Goal: Task Accomplishment & Management: Manage account settings

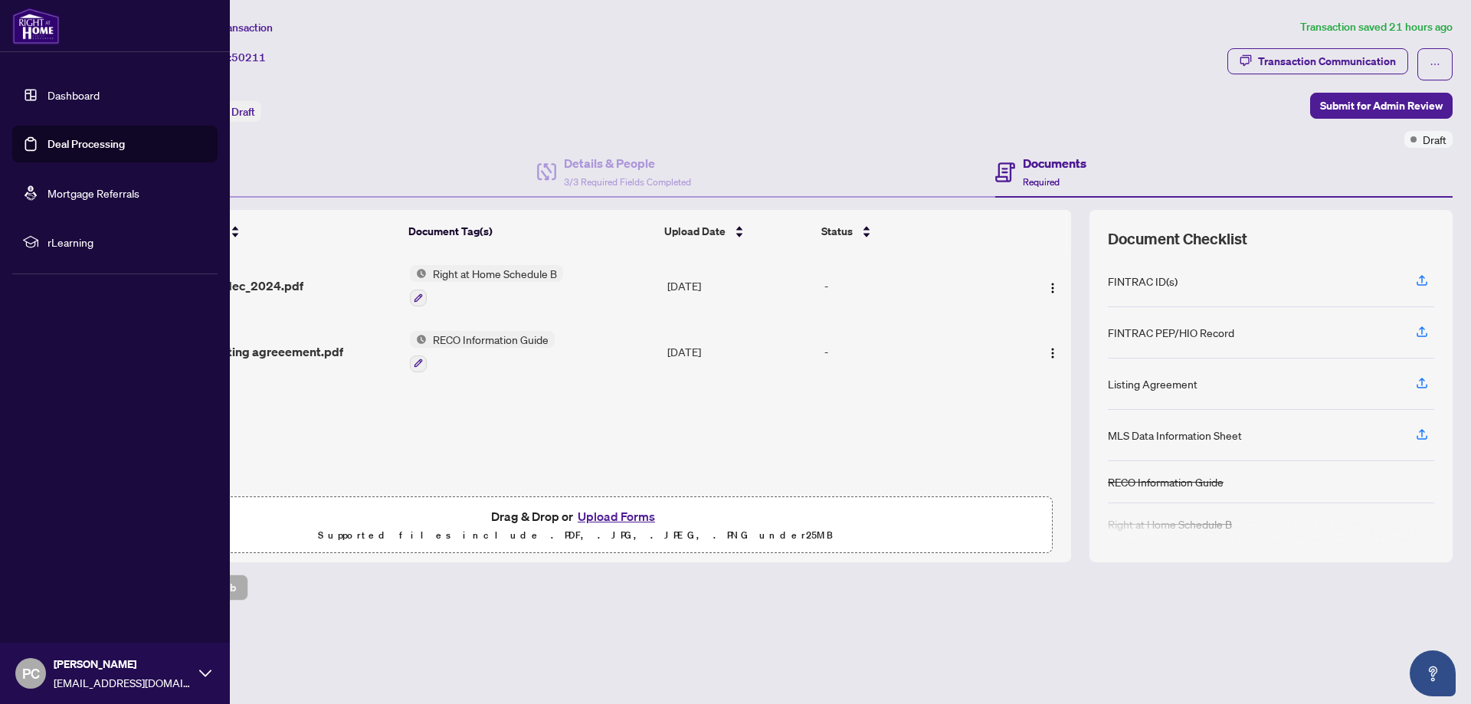
click at [48, 93] on link "Dashboard" at bounding box center [74, 95] width 52 height 14
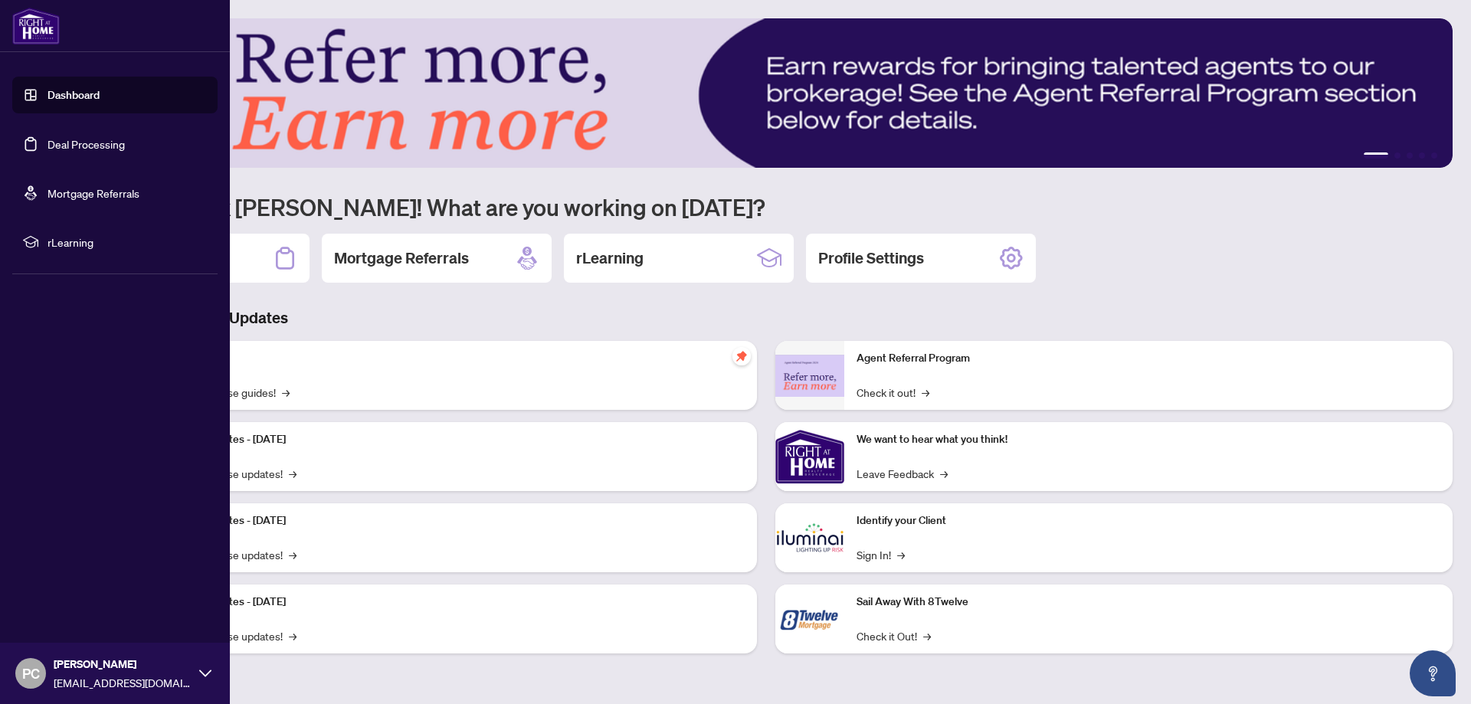
click at [83, 149] on link "Deal Processing" at bounding box center [86, 144] width 77 height 14
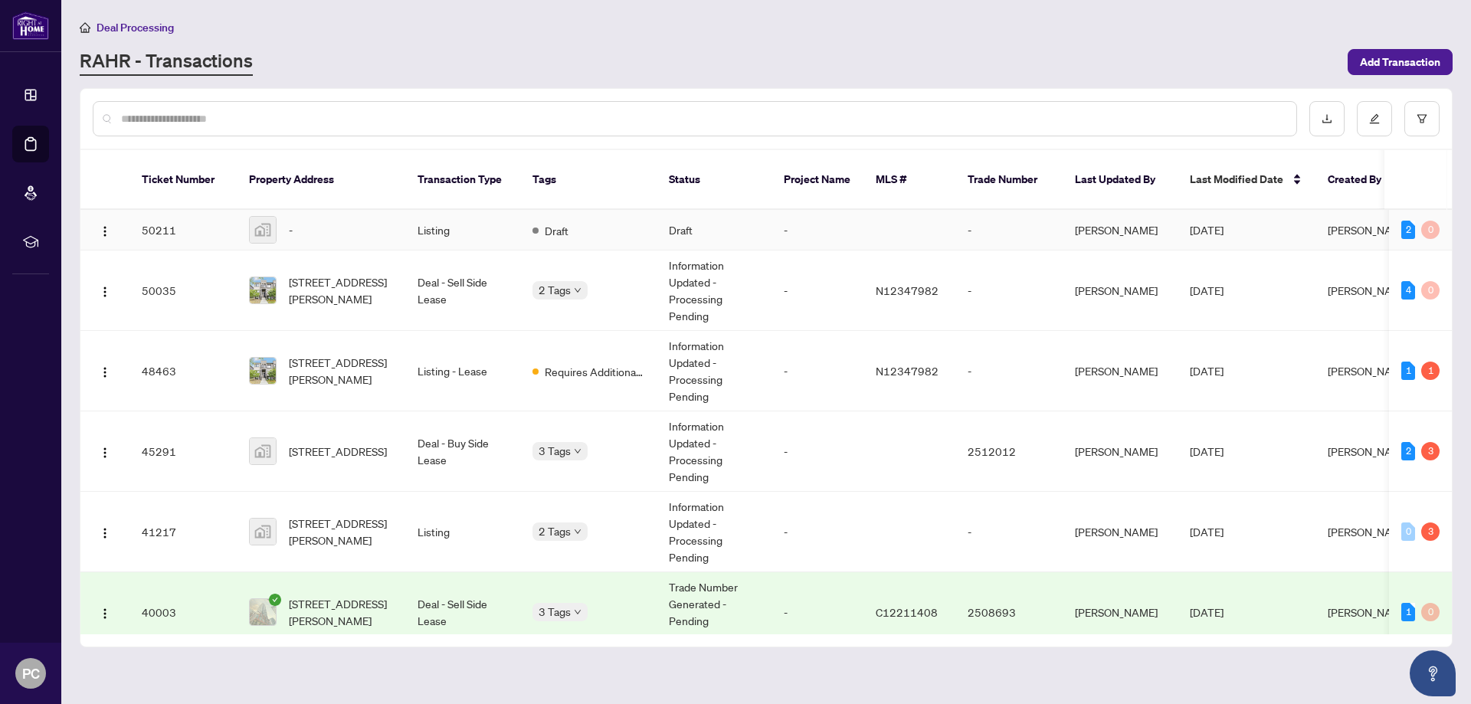
click at [293, 221] on span "-" at bounding box center [291, 229] width 4 height 17
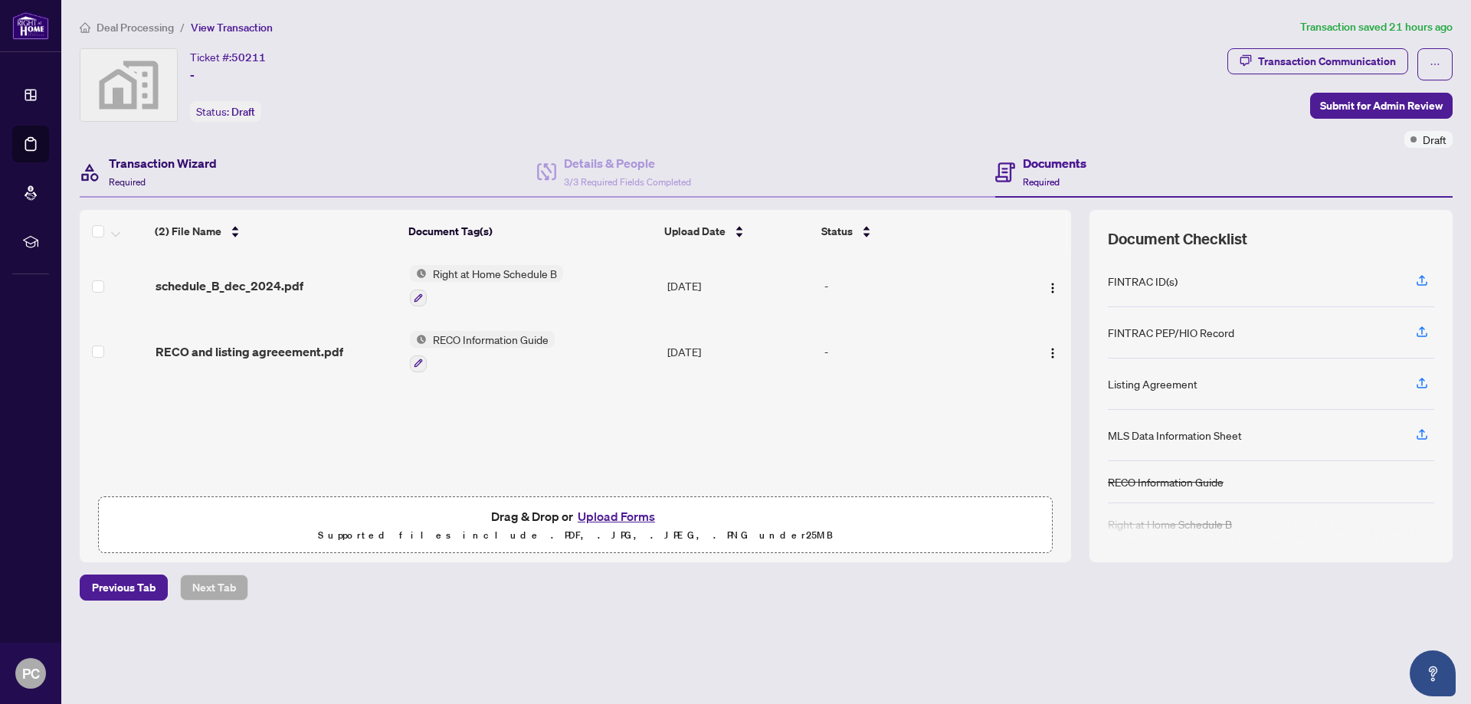
click at [199, 166] on h4 "Transaction Wizard" at bounding box center [163, 163] width 108 height 18
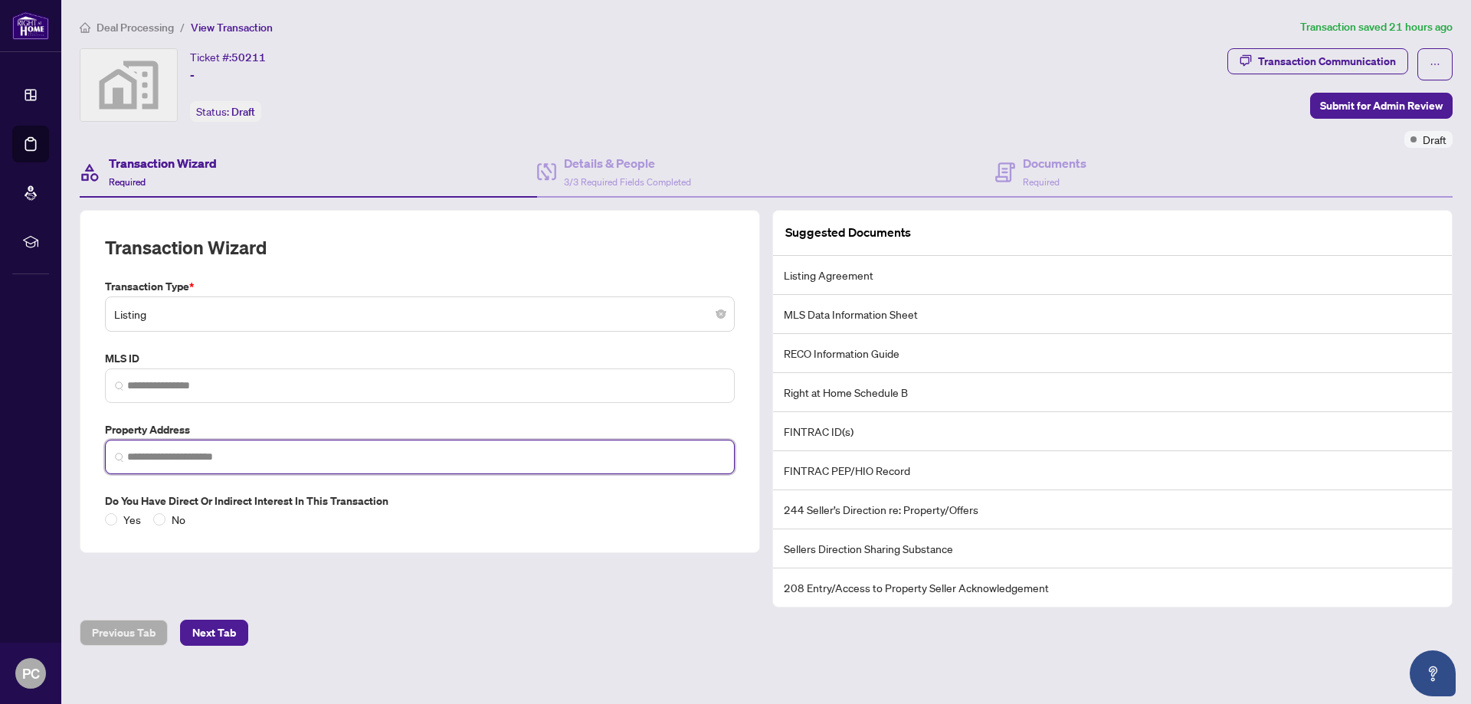
click at [228, 461] on input "search" at bounding box center [426, 457] width 598 height 16
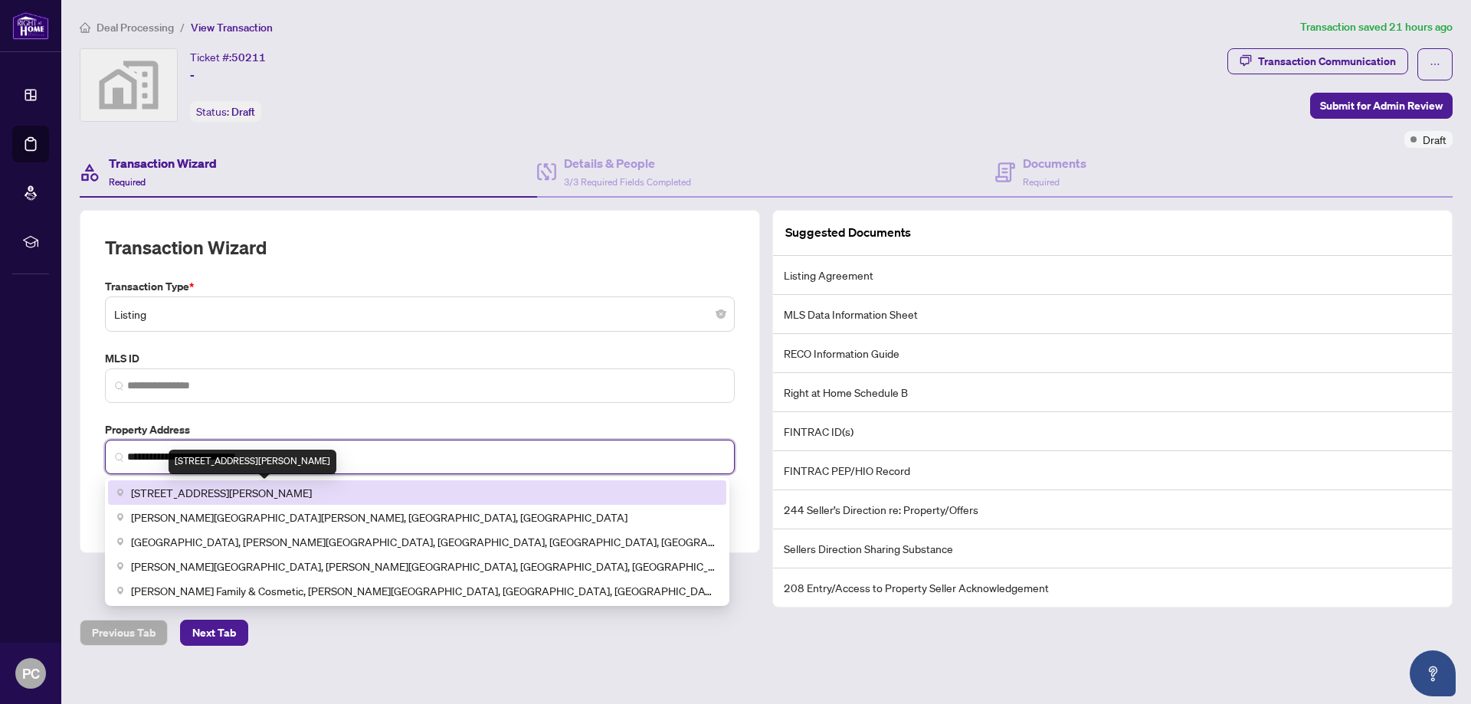
click at [312, 494] on span "[STREET_ADDRESS][PERSON_NAME]" at bounding box center [221, 492] width 181 height 17
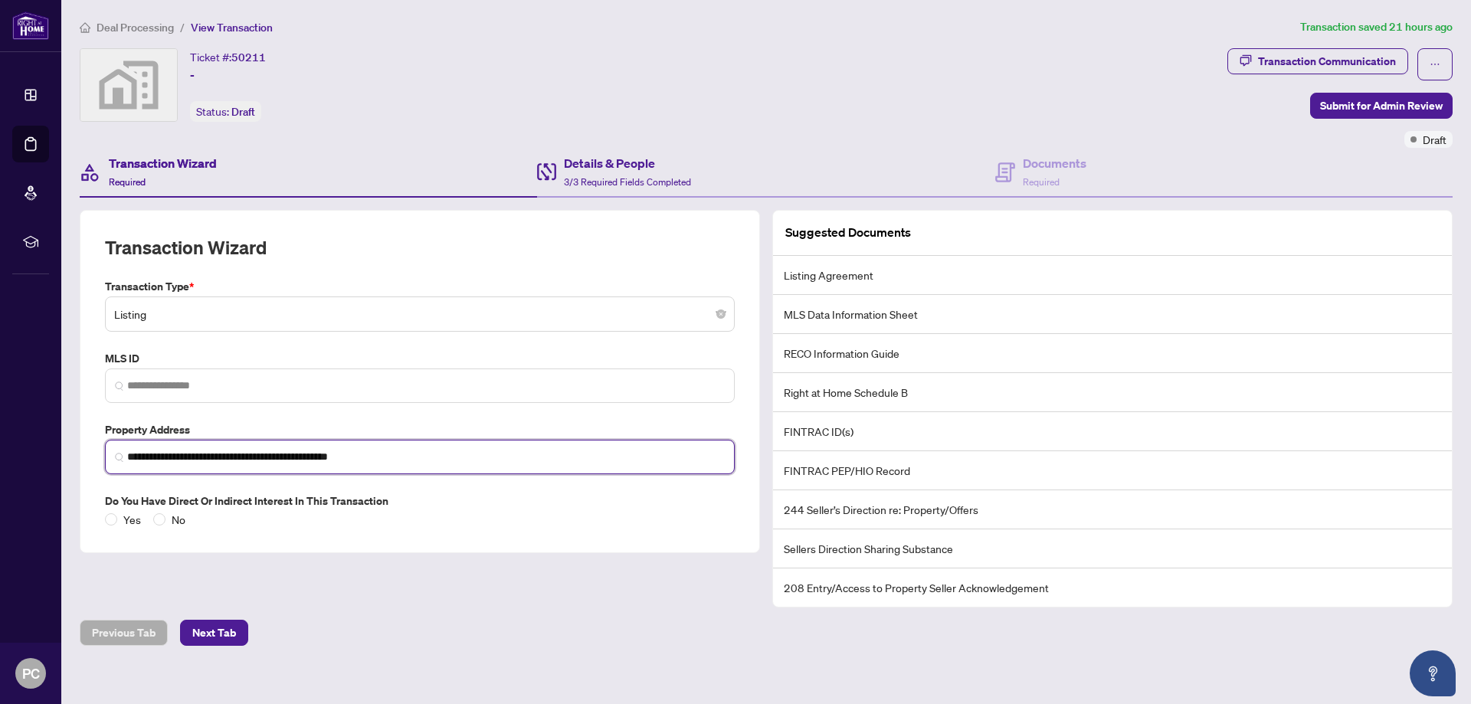
type input "**********"
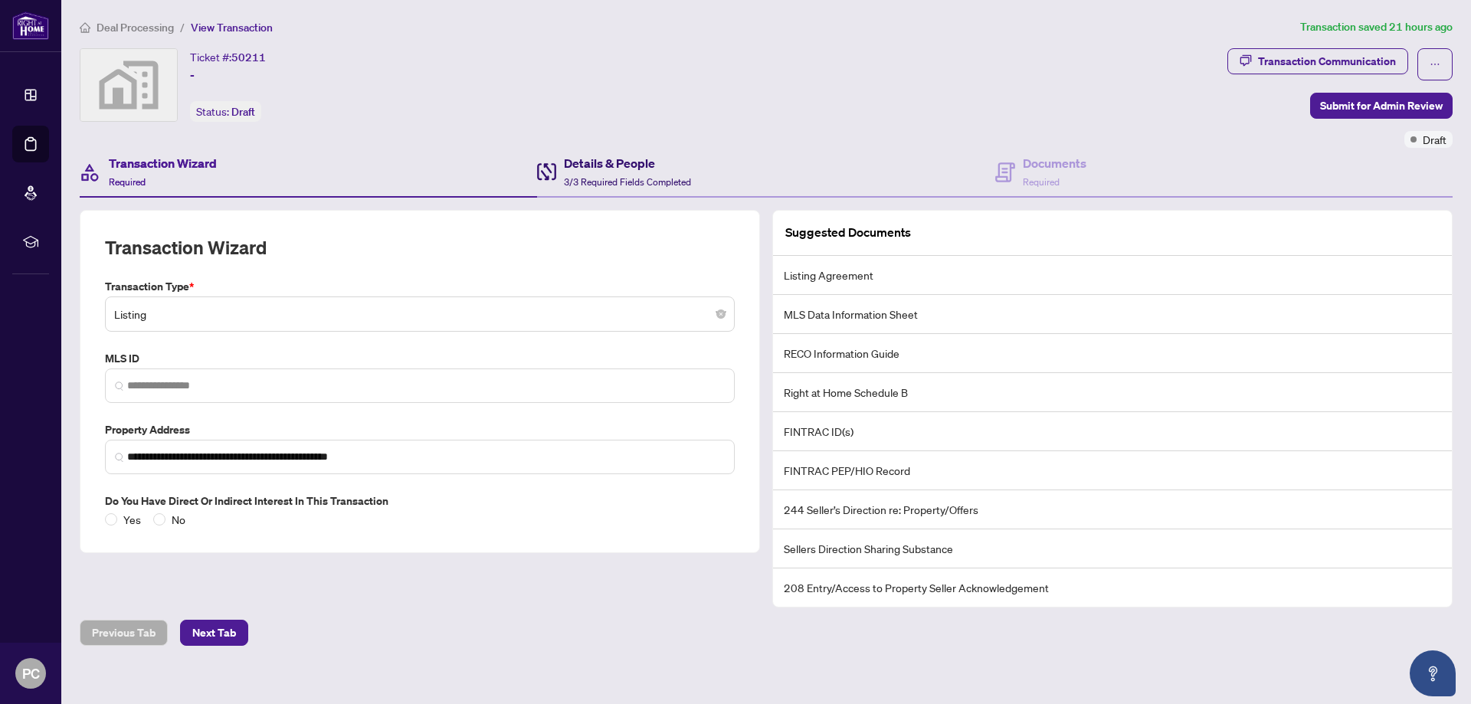
click at [634, 160] on h4 "Details & People" at bounding box center [627, 163] width 127 height 18
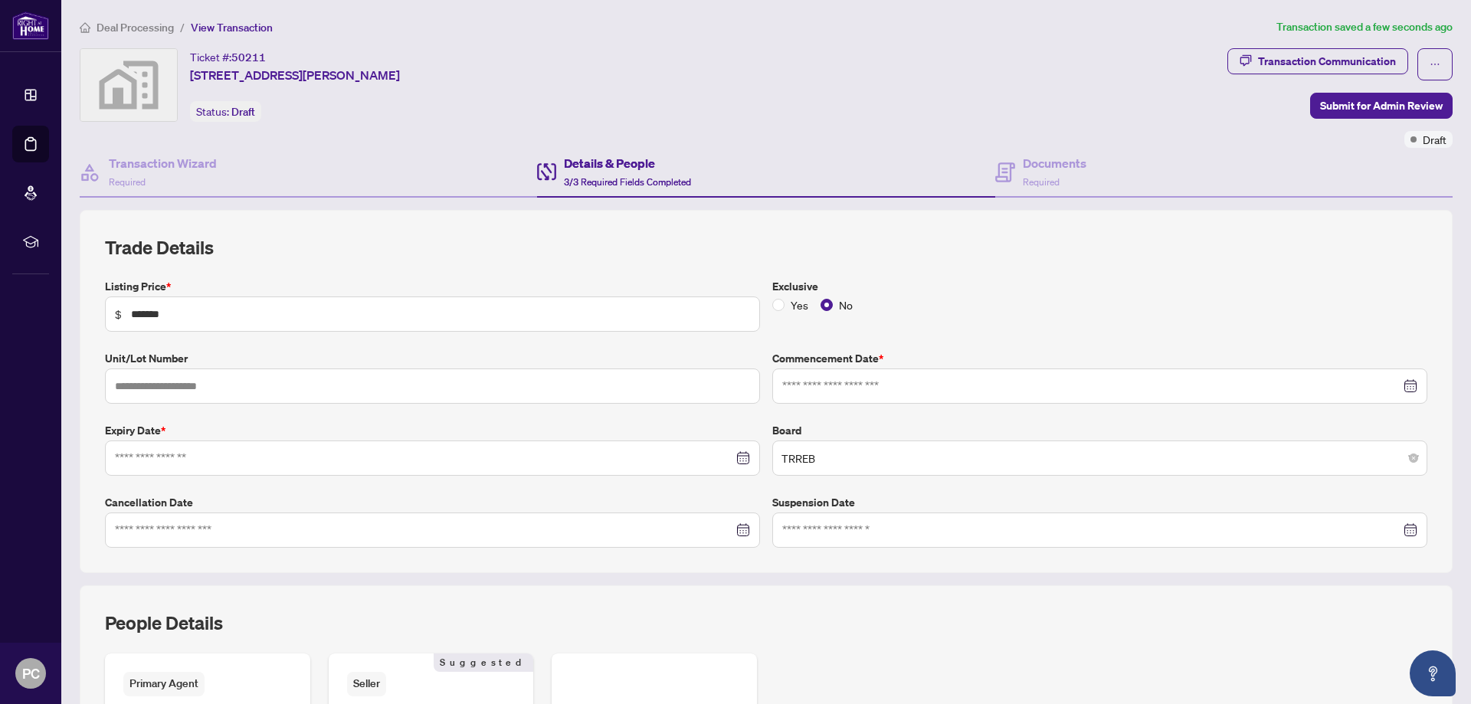
type input "**********"
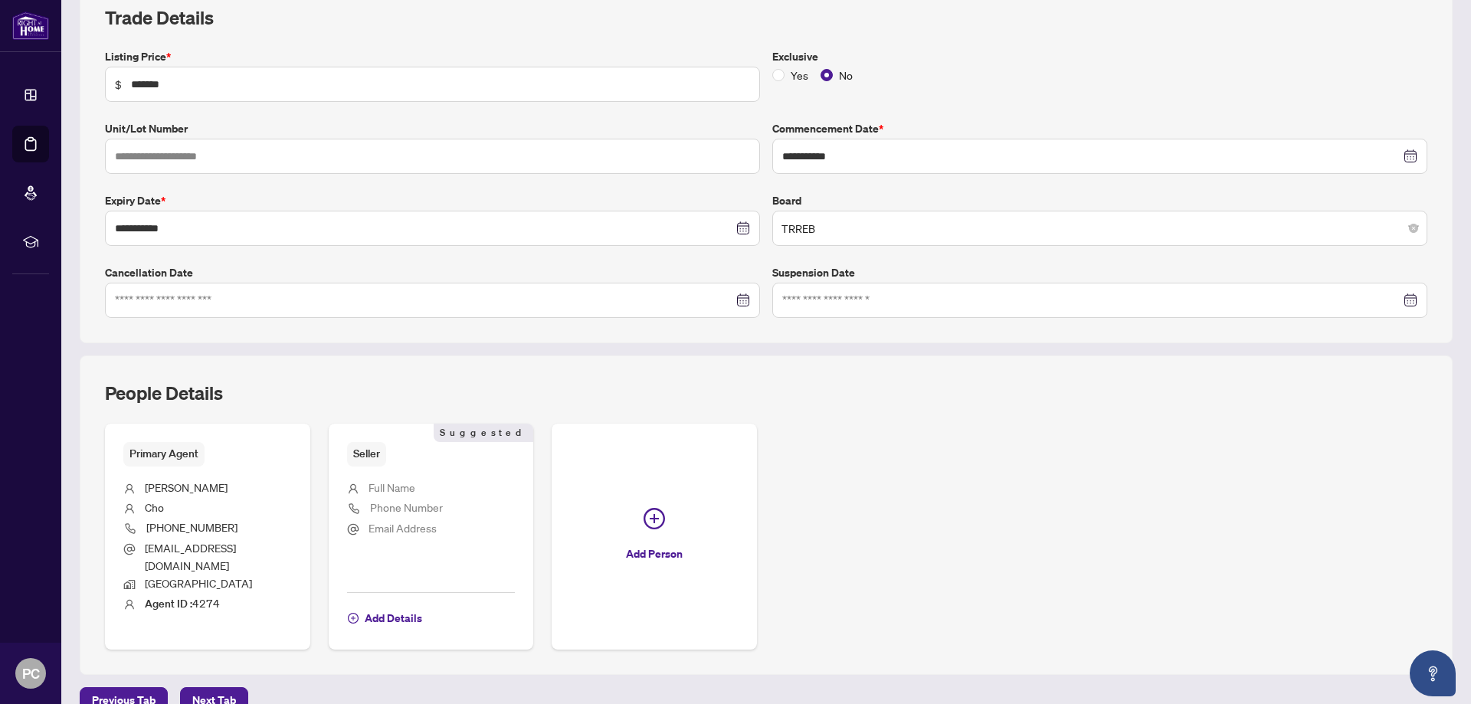
click at [962, 437] on div "Primary Agent [PERSON_NAME] [PHONE_NUMBER] [EMAIL_ADDRESS][DOMAIN_NAME] [GEOGRA…" at bounding box center [766, 537] width 1323 height 226
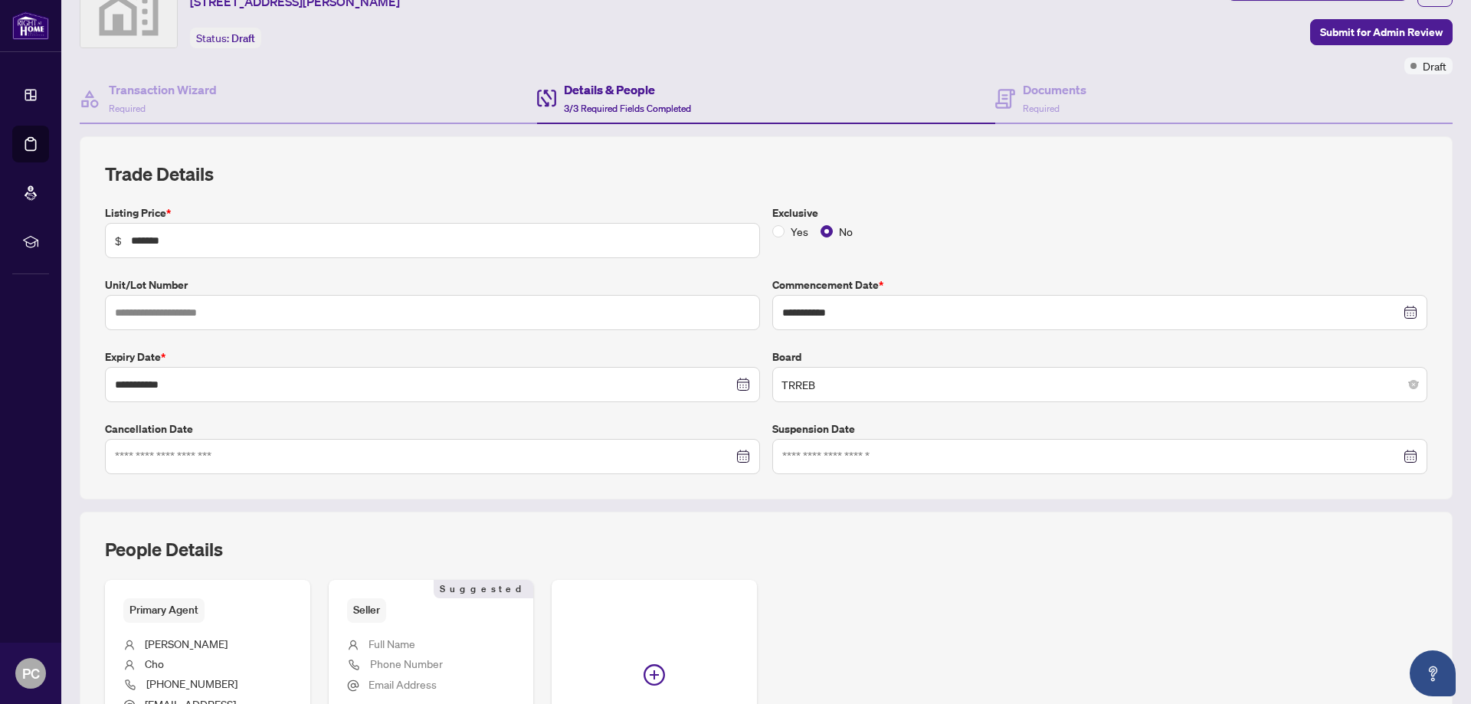
scroll to position [0, 0]
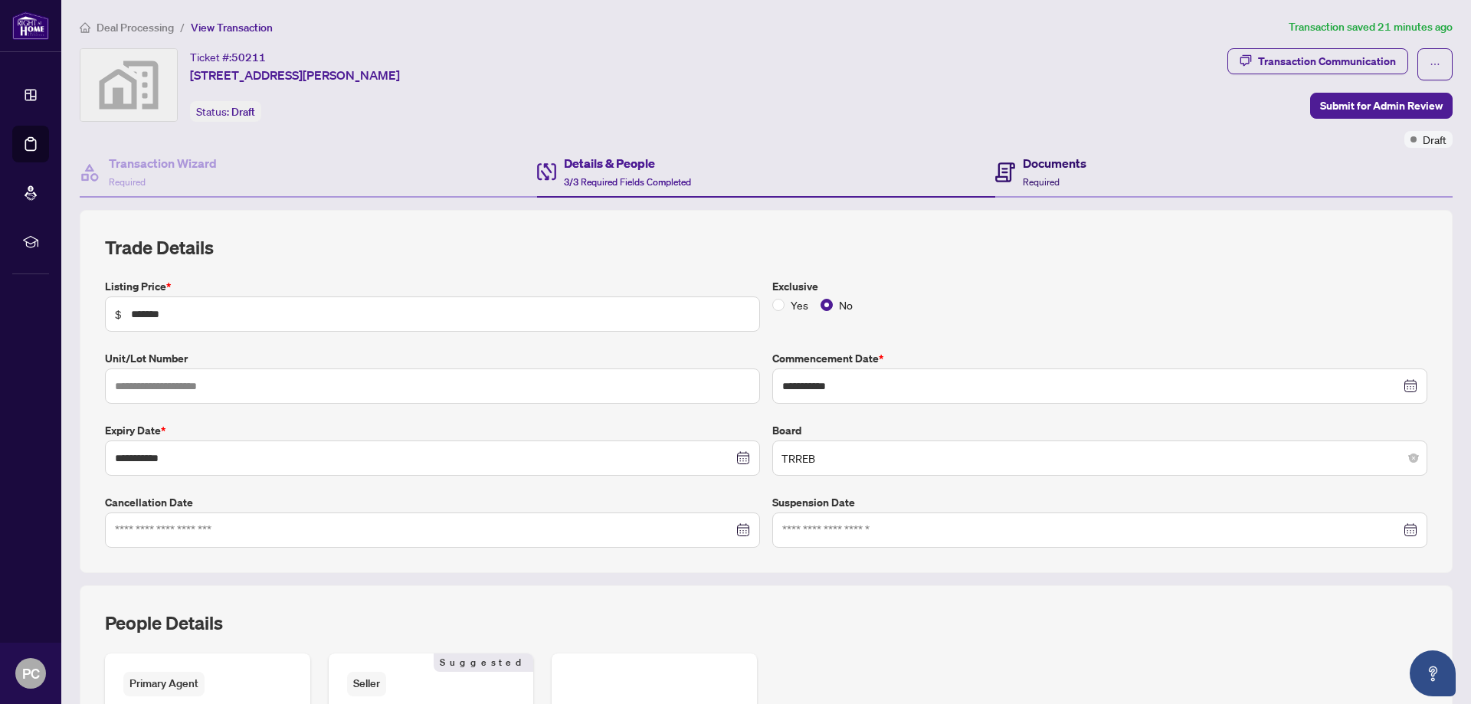
click at [1051, 166] on h4 "Documents" at bounding box center [1055, 163] width 64 height 18
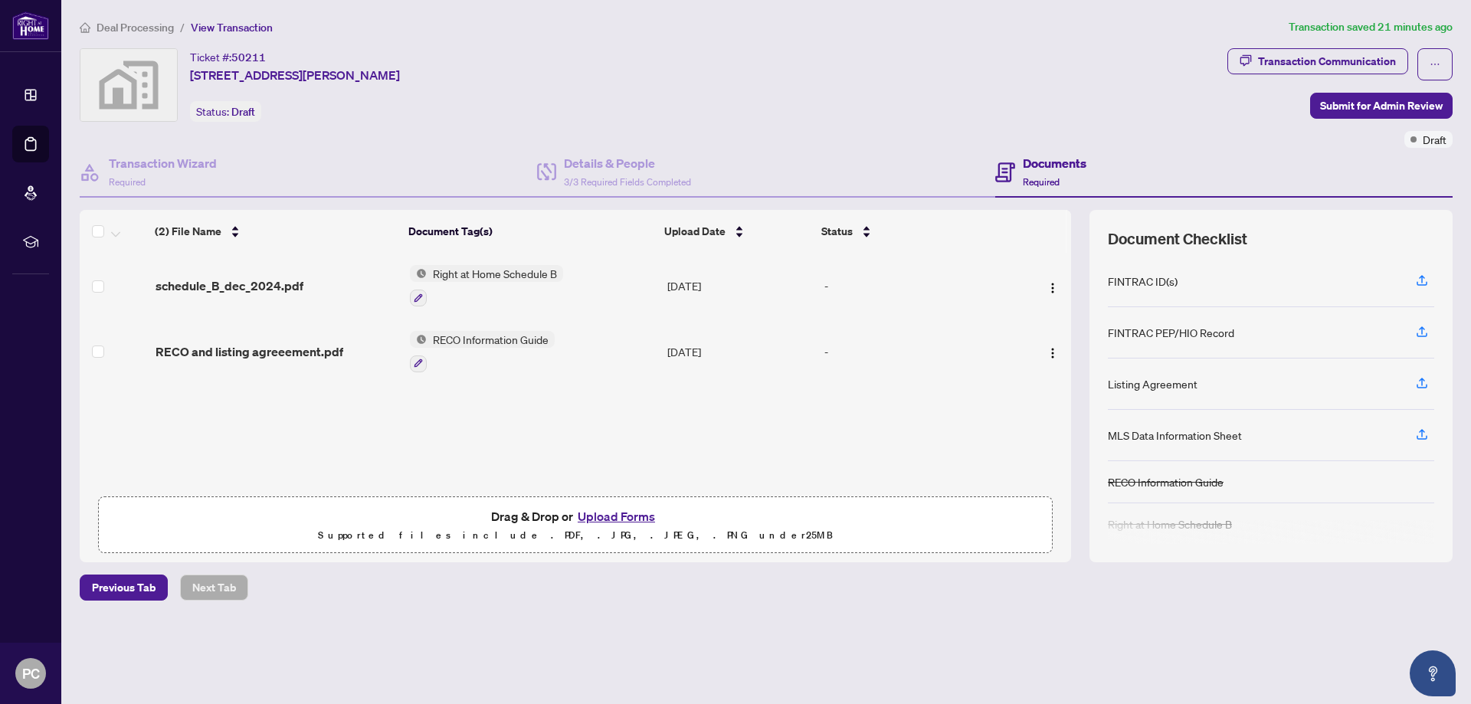
scroll to position [153, 0]
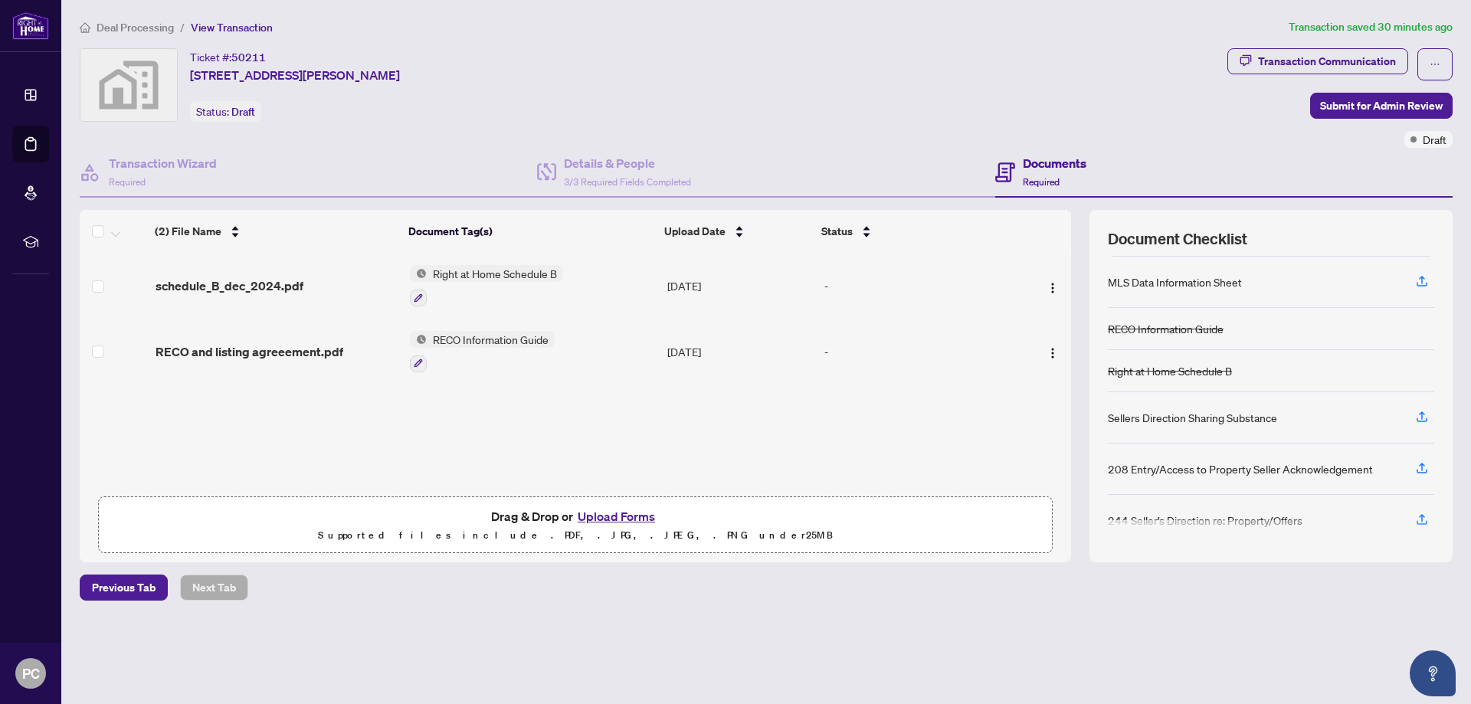
click at [989, 70] on div "Ticket #: 50211 [STREET_ADDRESS][PERSON_NAME] Status: Draft" at bounding box center [651, 85] width 1142 height 74
